Goal: Task Accomplishment & Management: Use online tool/utility

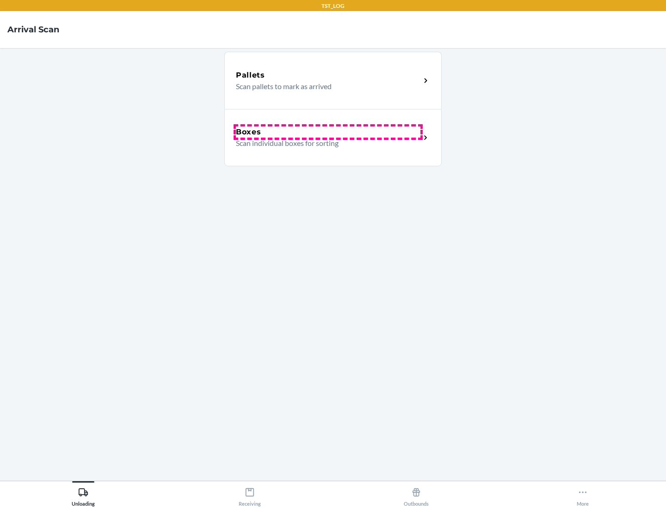
click at [328, 132] on div "Boxes" at bounding box center [328, 132] width 184 height 11
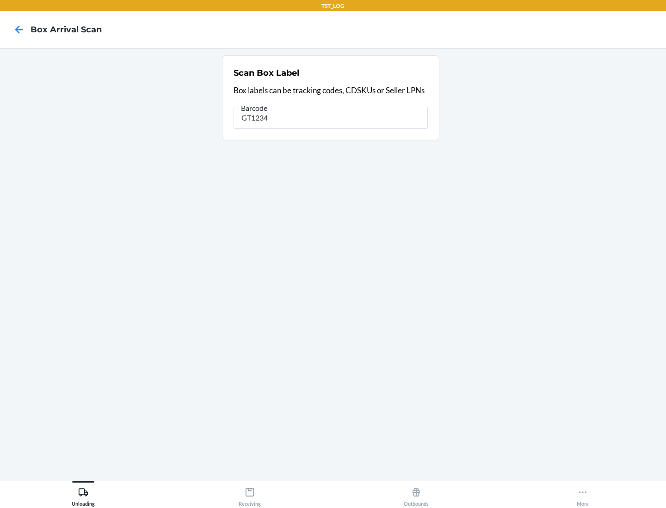
type input "GT1234"
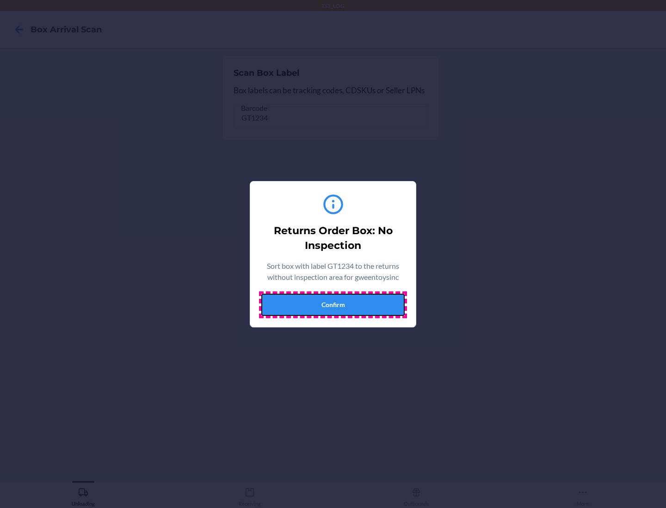
click at [333, 305] on button "Confirm" at bounding box center [332, 305] width 143 height 22
